Goal: Task Accomplishment & Management: Manage account settings

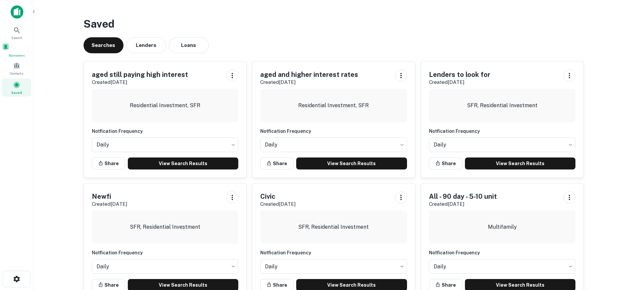
click at [9, 50] on span at bounding box center [5, 46] width 7 height 7
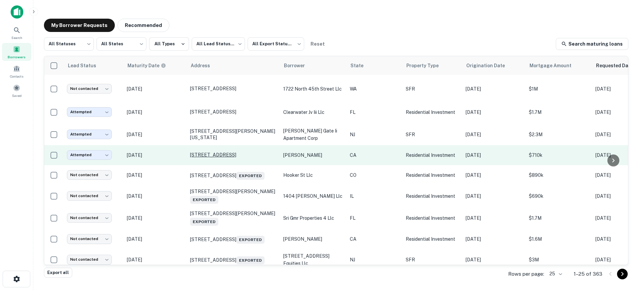
scroll to position [356, 0]
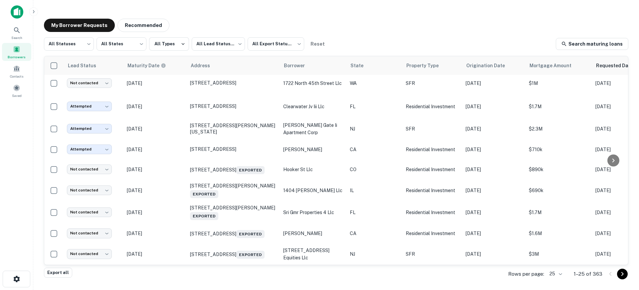
click at [555, 273] on body "**********" at bounding box center [319, 145] width 639 height 290
click at [556, 227] on li "50" at bounding box center [556, 228] width 23 height 12
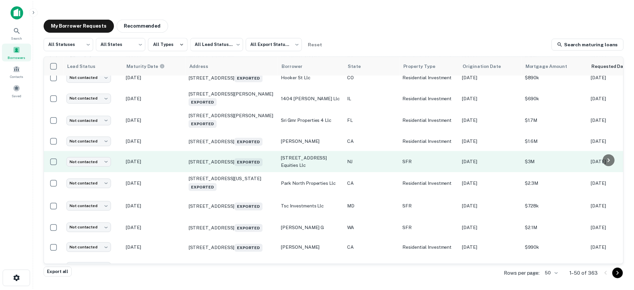
scroll to position [390, 0]
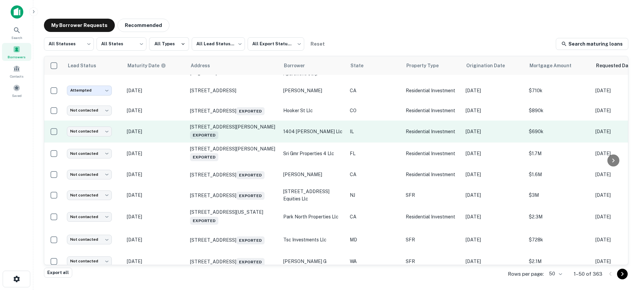
click at [172, 135] on p "Apr 06, 2026" at bounding box center [155, 131] width 57 height 7
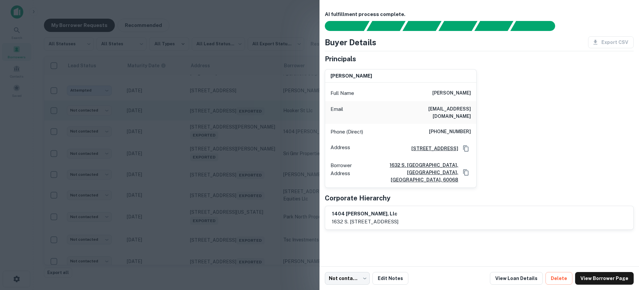
click at [256, 153] on div at bounding box center [319, 145] width 639 height 290
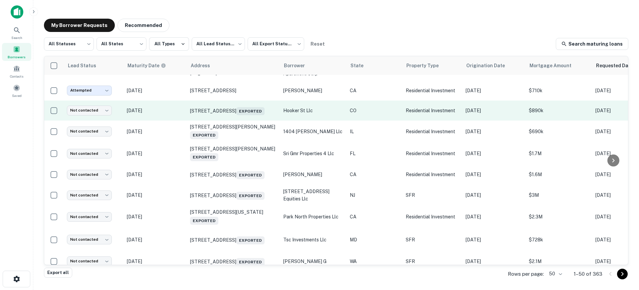
click at [168, 114] on p "Dec 11, 2025" at bounding box center [155, 110] width 57 height 7
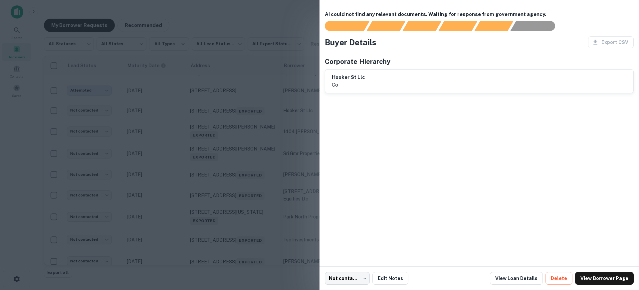
click at [173, 149] on div at bounding box center [319, 145] width 639 height 290
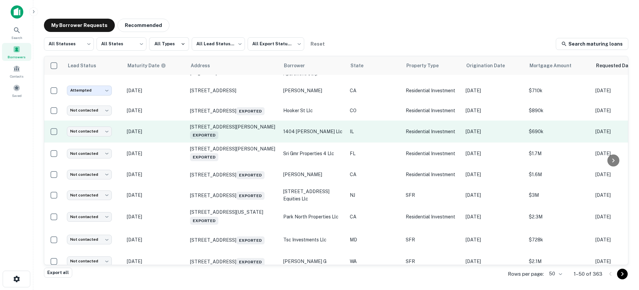
click at [173, 135] on p "Apr 06, 2026" at bounding box center [155, 131] width 57 height 7
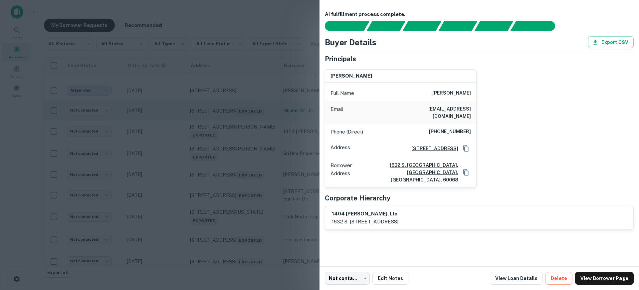
drag, startPoint x: 158, startPoint y: 179, endPoint x: 176, endPoint y: 121, distance: 60.1
click at [158, 179] on div at bounding box center [319, 145] width 639 height 290
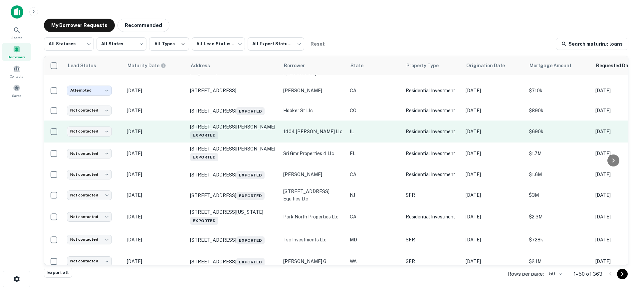
click at [232, 139] on p "1404 W George St Chicago, IL 60657 Exported" at bounding box center [233, 131] width 87 height 15
